Goal: Check status: Check status

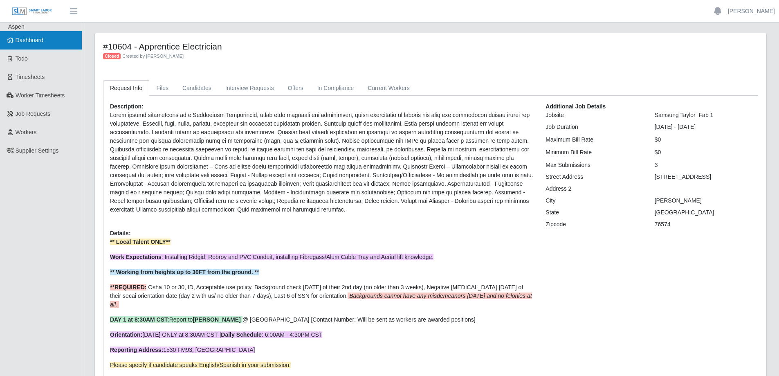
click at [58, 44] on link "Dashboard" at bounding box center [41, 40] width 82 height 18
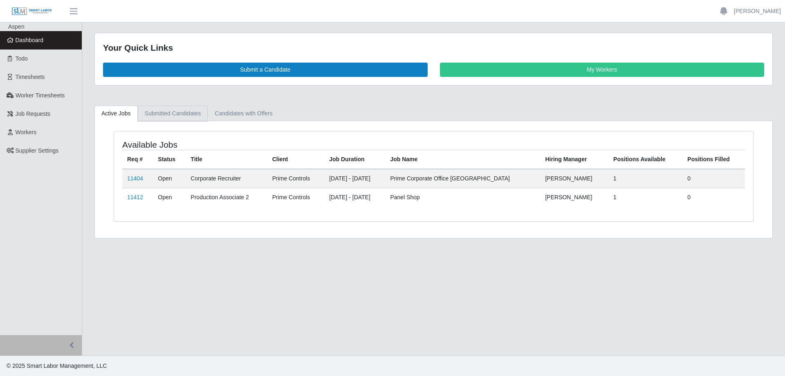
click at [173, 114] on link "Submitted Candidates" at bounding box center [173, 114] width 70 height 16
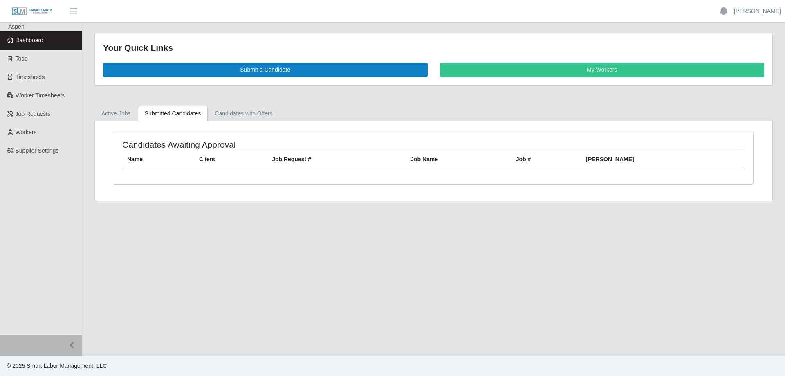
click at [46, 40] on link "Dashboard" at bounding box center [41, 40] width 82 height 18
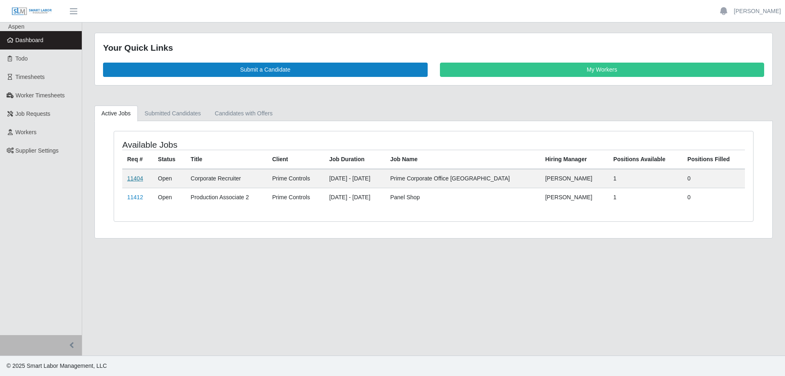
click at [130, 178] on link "11404" at bounding box center [135, 178] width 16 height 7
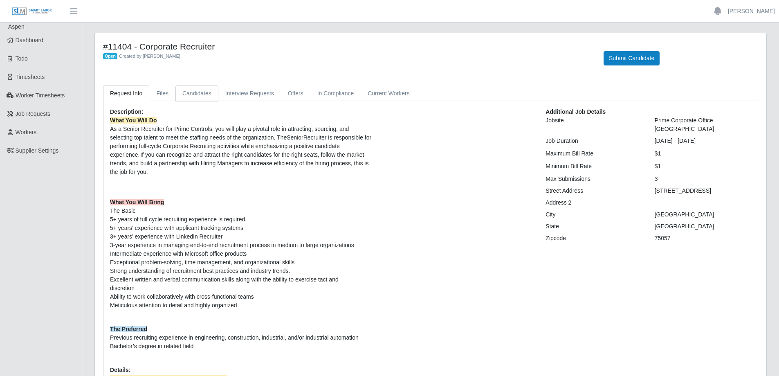
click at [193, 94] on link "Candidates" at bounding box center [196, 93] width 43 height 16
